Goal: Navigation & Orientation: Find specific page/section

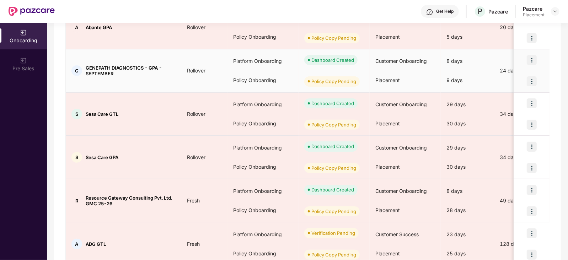
scroll to position [248, 0]
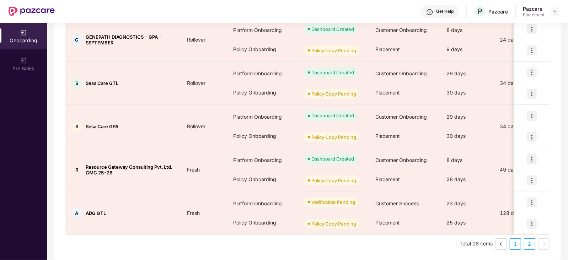
click at [517, 244] on link "1" at bounding box center [515, 244] width 11 height 11
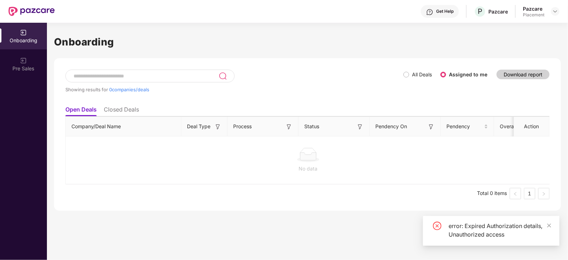
scroll to position [0, 0]
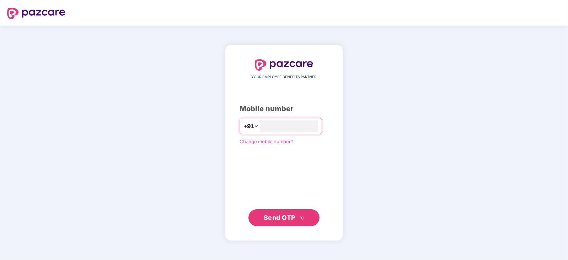
type input "**********"
click at [286, 220] on span "Send OTP" at bounding box center [280, 217] width 32 height 7
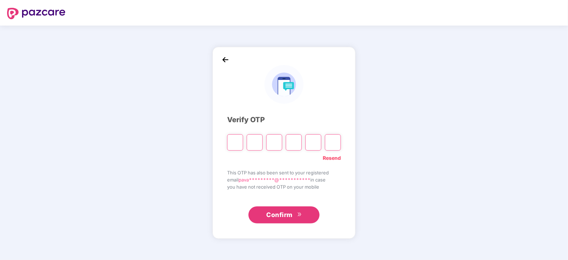
type input "*"
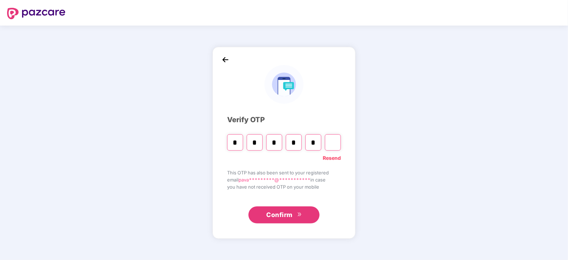
type input "*"
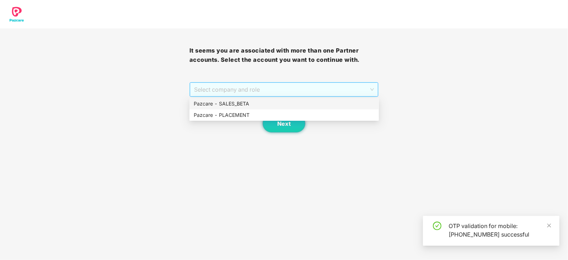
click at [295, 92] on span "Select company and role" at bounding box center [284, 90] width 180 height 14
click at [247, 100] on div "Pazcare - SALES_BETA" at bounding box center [284, 104] width 181 height 8
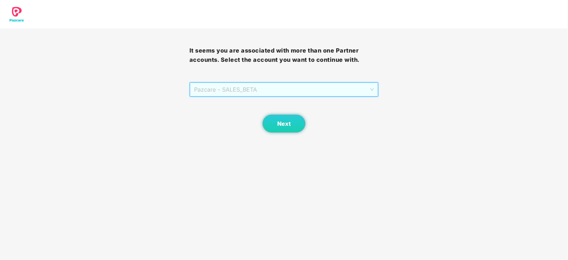
click at [265, 92] on span "Pazcare - SALES_BETA" at bounding box center [284, 90] width 180 height 14
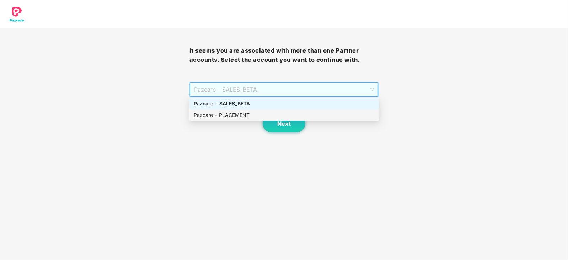
click at [251, 113] on div "Pazcare - PLACEMENT" at bounding box center [284, 115] width 181 height 8
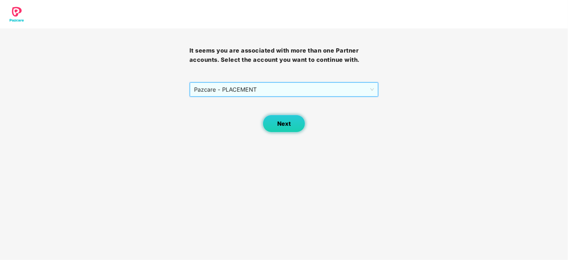
click at [284, 123] on span "Next" at bounding box center [284, 123] width 14 height 7
